Goal: Find specific page/section

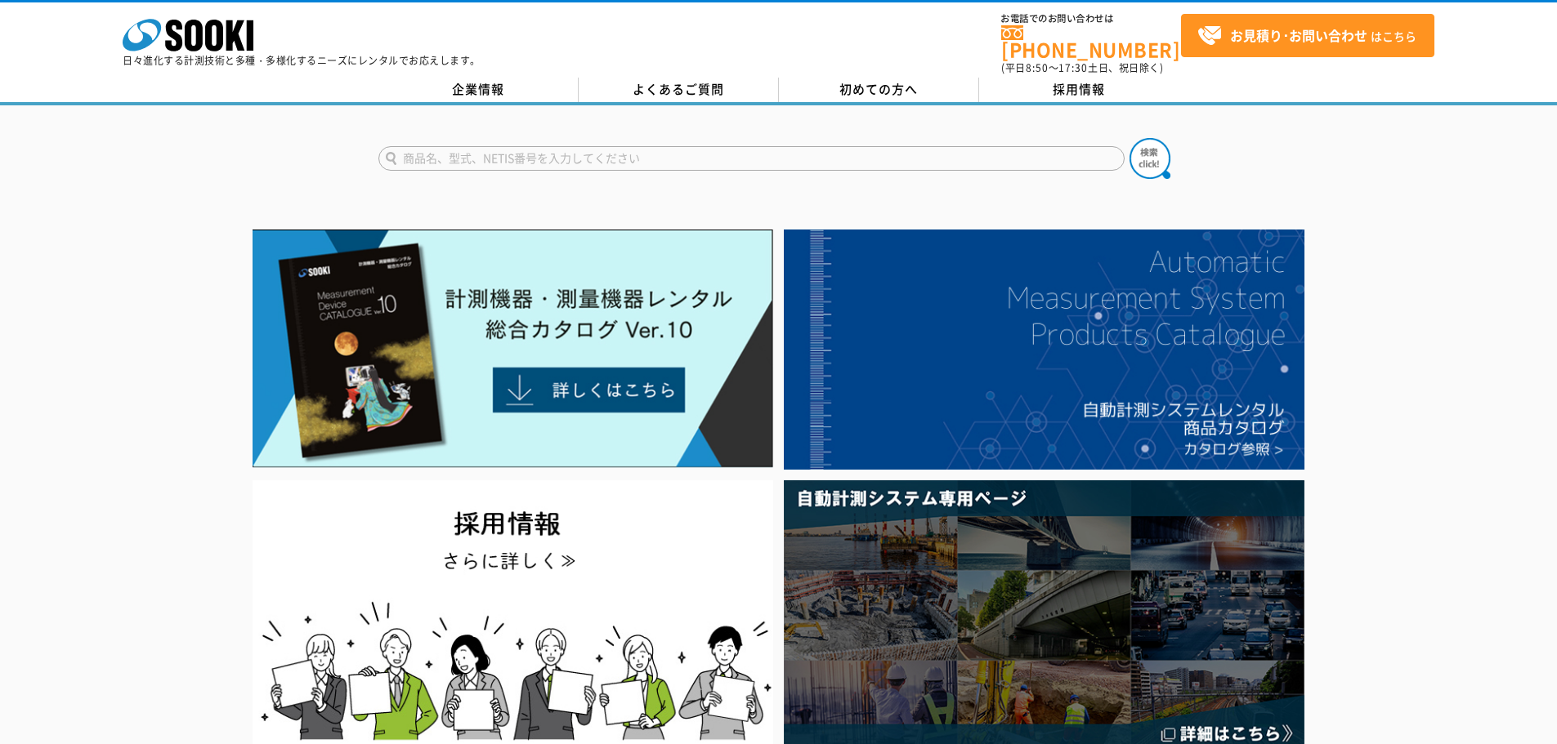
click at [547, 146] on input "text" at bounding box center [751, 158] width 746 height 25
type input "三脚"
click at [1129, 138] on button at bounding box center [1149, 158] width 41 height 41
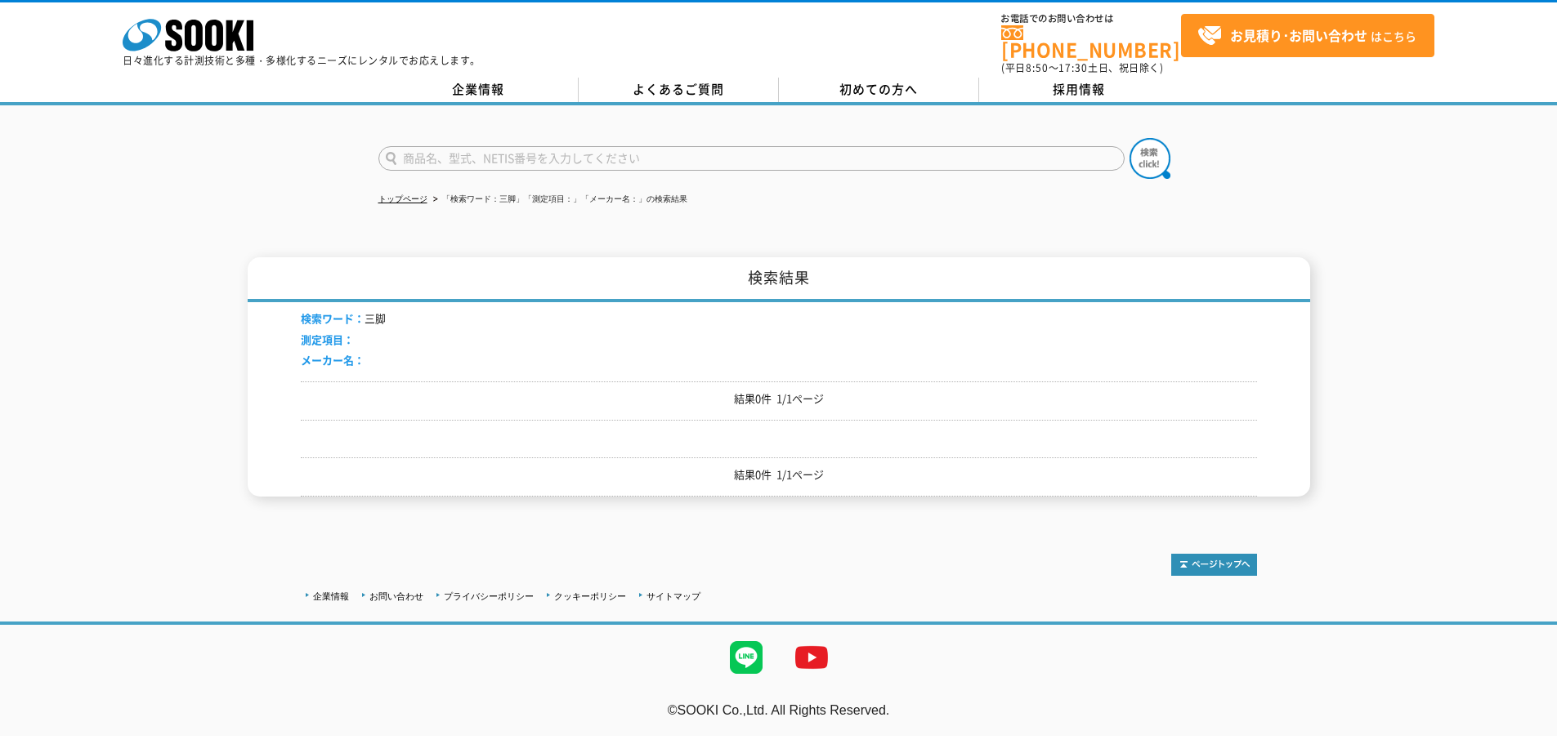
click at [559, 146] on input "text" at bounding box center [751, 158] width 746 height 25
type input "商品名、型式、NETIS番号を入力してください"
